Goal: Find specific page/section: Find specific page/section

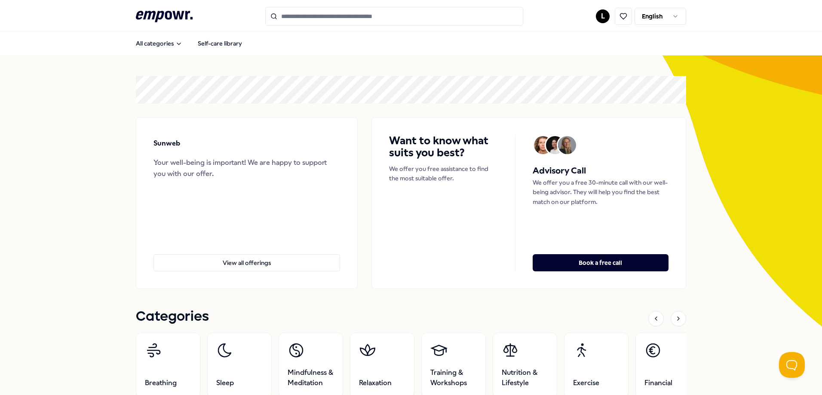
click at [350, 16] on input "Search for products, categories or subcategories" at bounding box center [394, 16] width 258 height 19
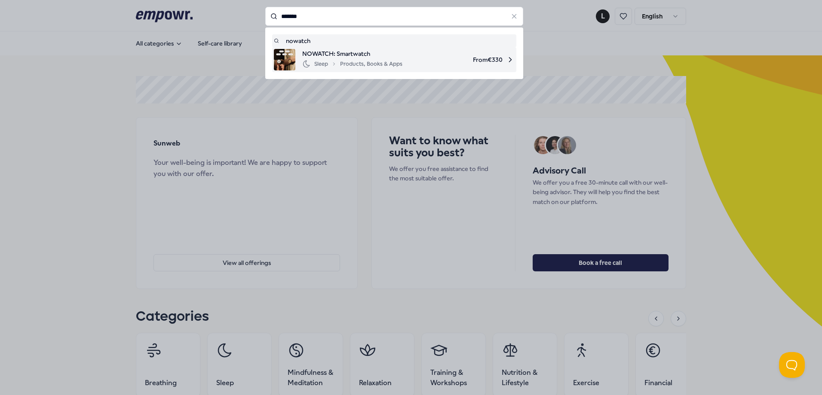
click at [363, 63] on div "Sleep Products, Books & Apps" at bounding box center [352, 64] width 100 height 10
type input "*******"
